Goal: Information Seeking & Learning: Learn about a topic

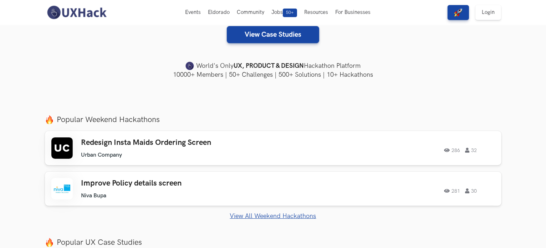
scroll to position [71, 0]
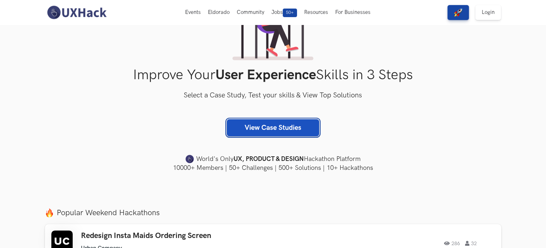
click at [296, 128] on link "View Case Studies" at bounding box center [273, 127] width 92 height 17
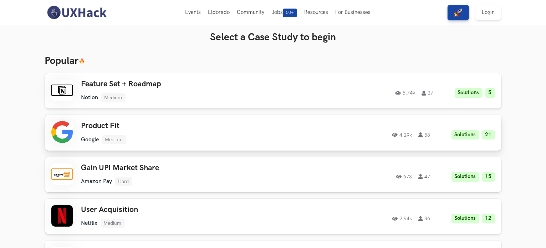
click at [107, 122] on h3 "Product Fit" at bounding box center [182, 125] width 203 height 9
click at [79, 14] on img at bounding box center [76, 12] width 63 height 15
